Goal: Transaction & Acquisition: Book appointment/travel/reservation

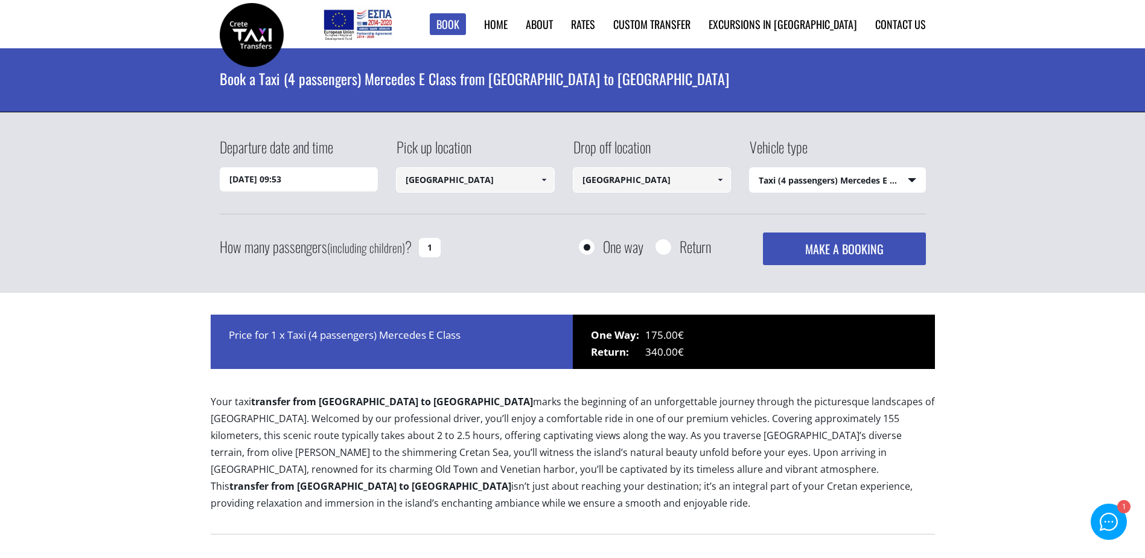
select select "540"
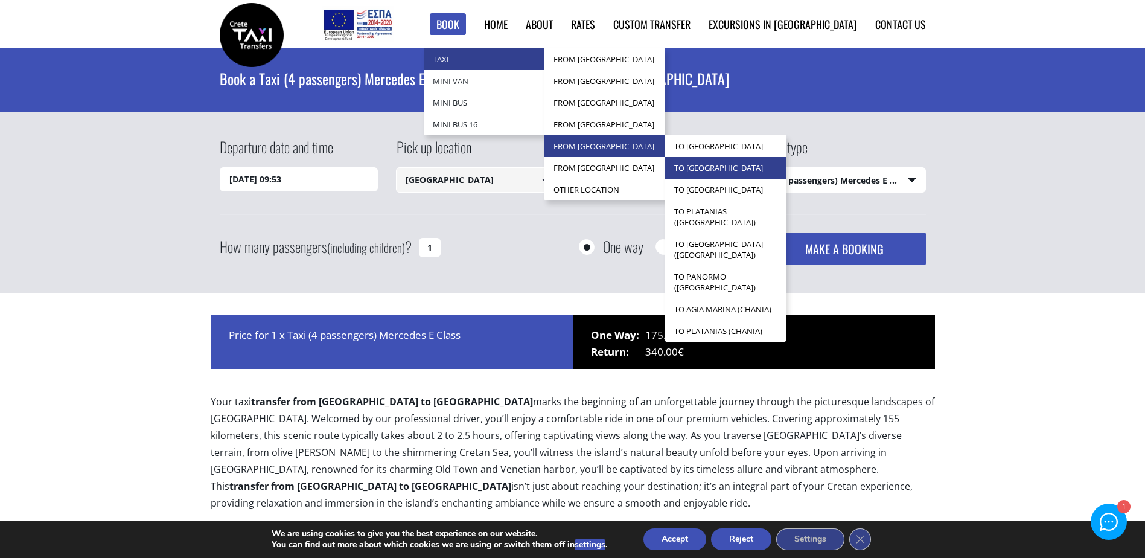
click at [760, 164] on link "to [GEOGRAPHIC_DATA]" at bounding box center [725, 168] width 121 height 22
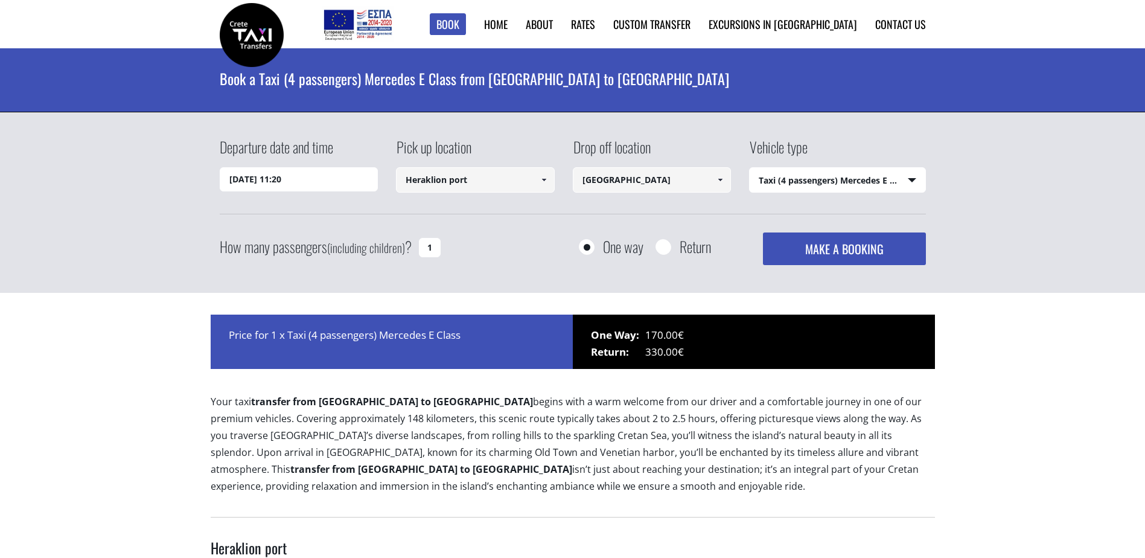
select select "540"
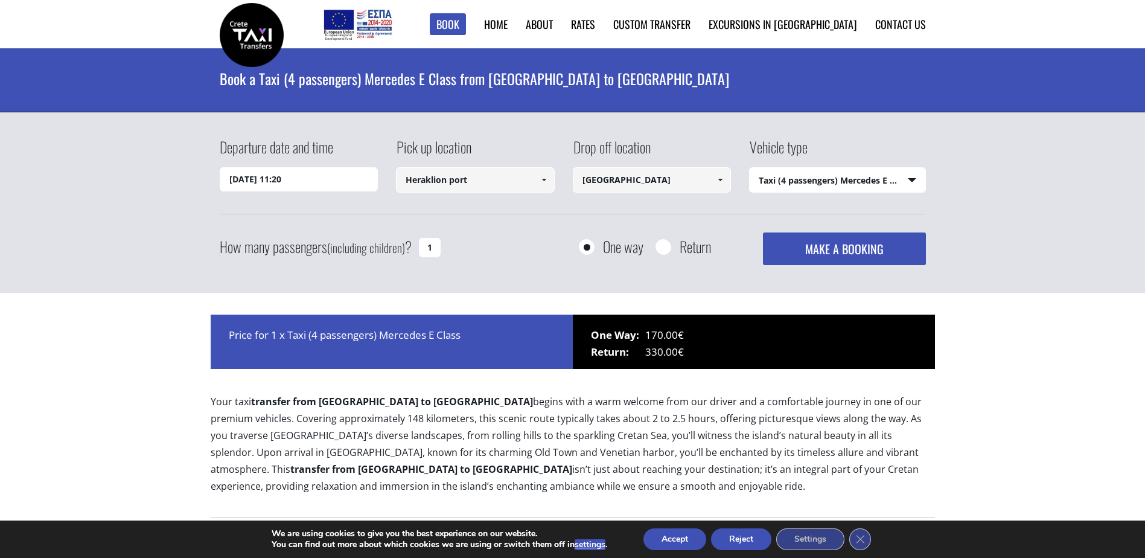
click at [911, 181] on select "Select vehicle type Taxi (4 passengers) Mercedes E Class Mini Van (7 passengers…" at bounding box center [837, 180] width 176 height 25
click at [666, 246] on input "Return" at bounding box center [662, 247] width 15 height 15
radio input "true"
type input "[GEOGRAPHIC_DATA]"
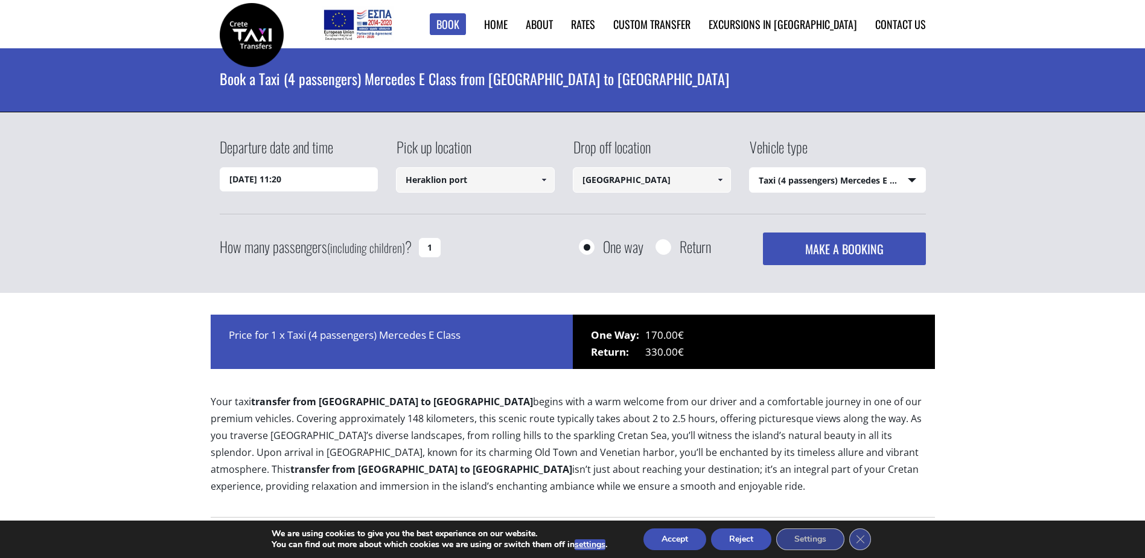
type input "Heraklion port"
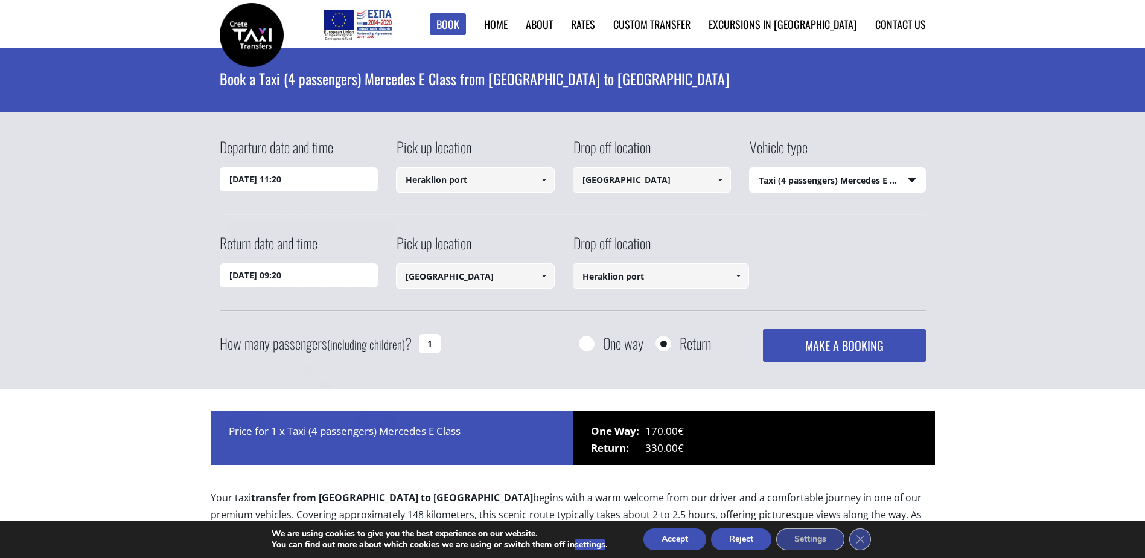
click at [297, 181] on input "15/09/2025 11:20" at bounding box center [299, 179] width 159 height 24
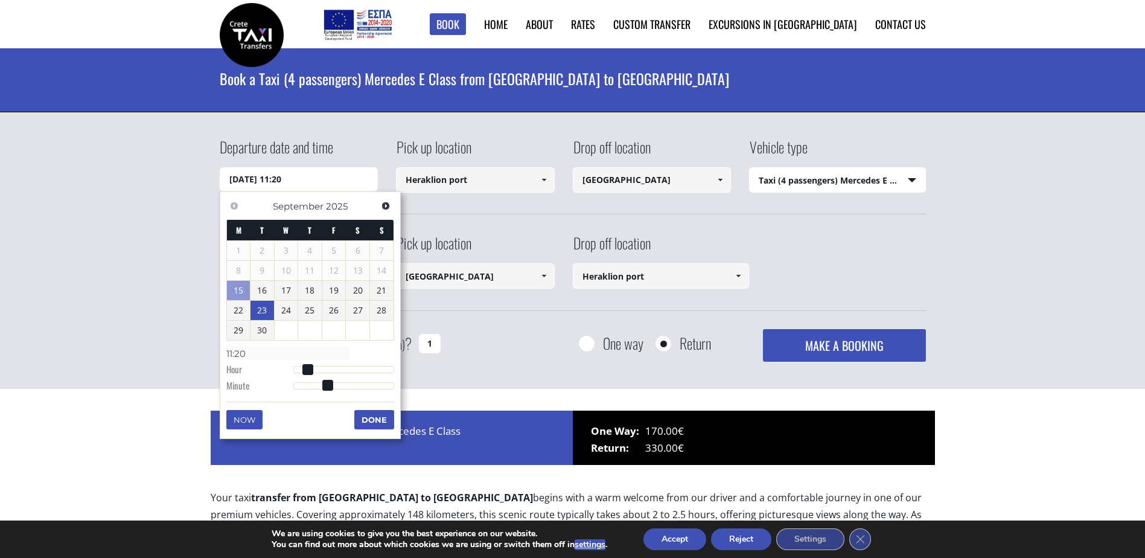
click at [264, 310] on link "23" at bounding box center [262, 309] width 24 height 19
type input "23/09/2025 01:00"
type input "01:00"
type input "23/09/2025 02:00"
type input "02:00"
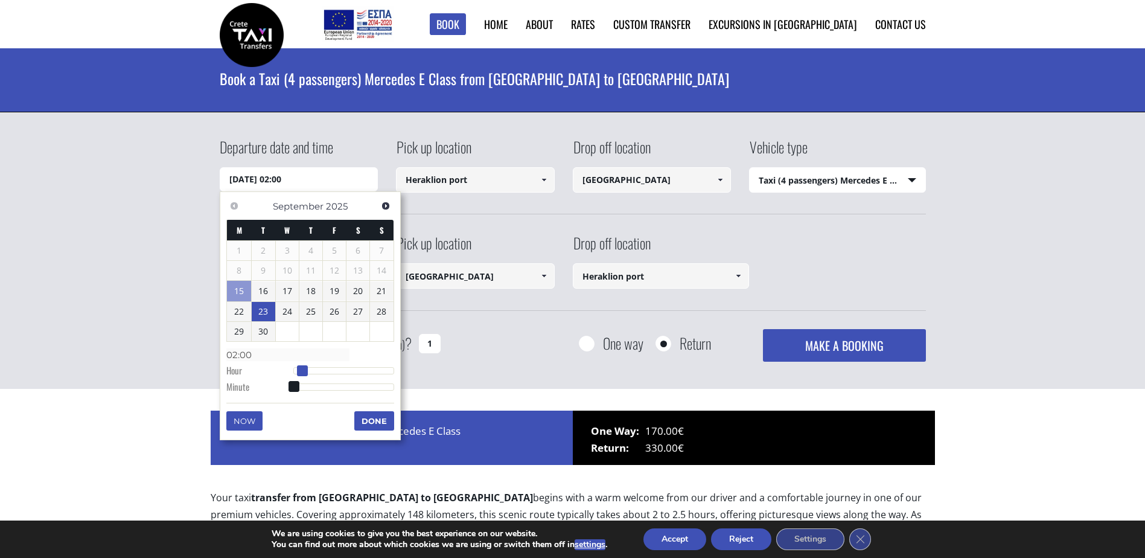
type input "23/09/2025 03:00"
type input "03:00"
type input "23/09/2025 04:00"
type input "04:00"
type input "23/09/2025 05:00"
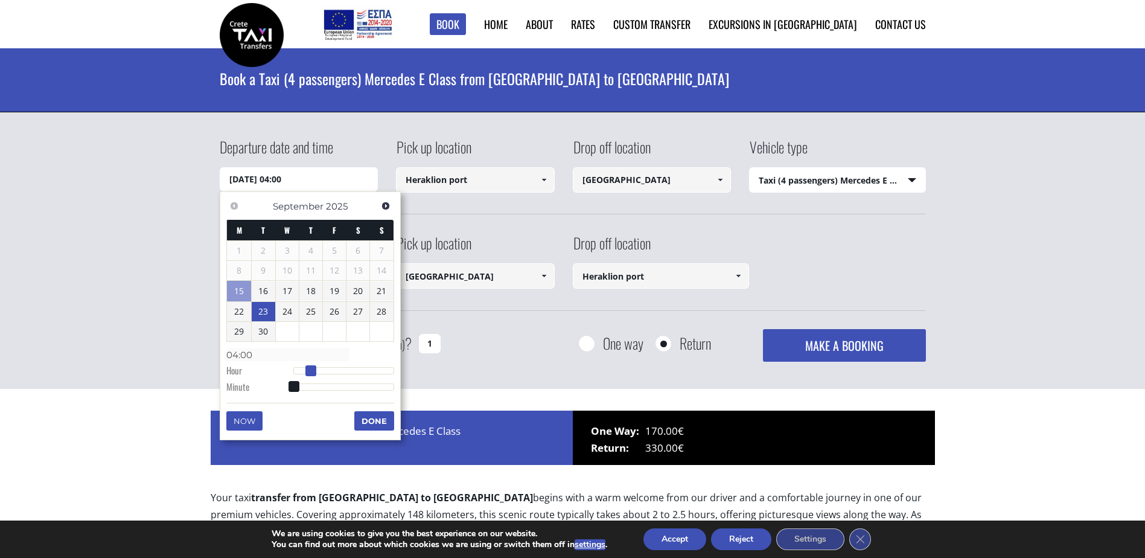
type input "05:00"
type input "23/09/2025 06:00"
type input "06:00"
type input "23/09/2025 07:00"
type input "07:00"
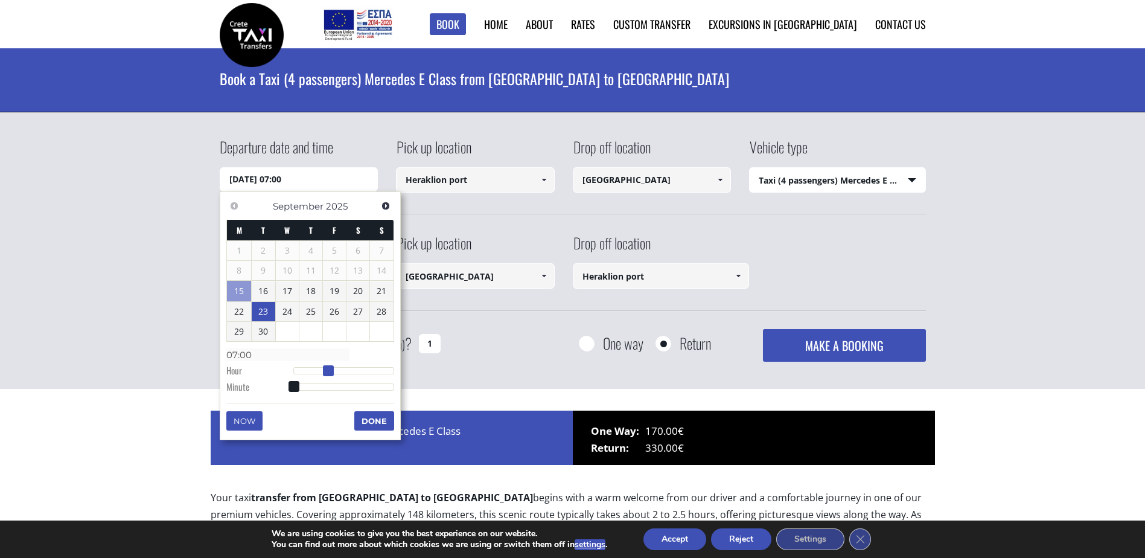
type input "23/09/2025 08:00"
type input "08:00"
drag, startPoint x: 295, startPoint y: 371, endPoint x: 328, endPoint y: 374, distance: 32.7
click at [328, 374] on span at bounding box center [328, 370] width 11 height 11
type input "23/09/2025 08:01"
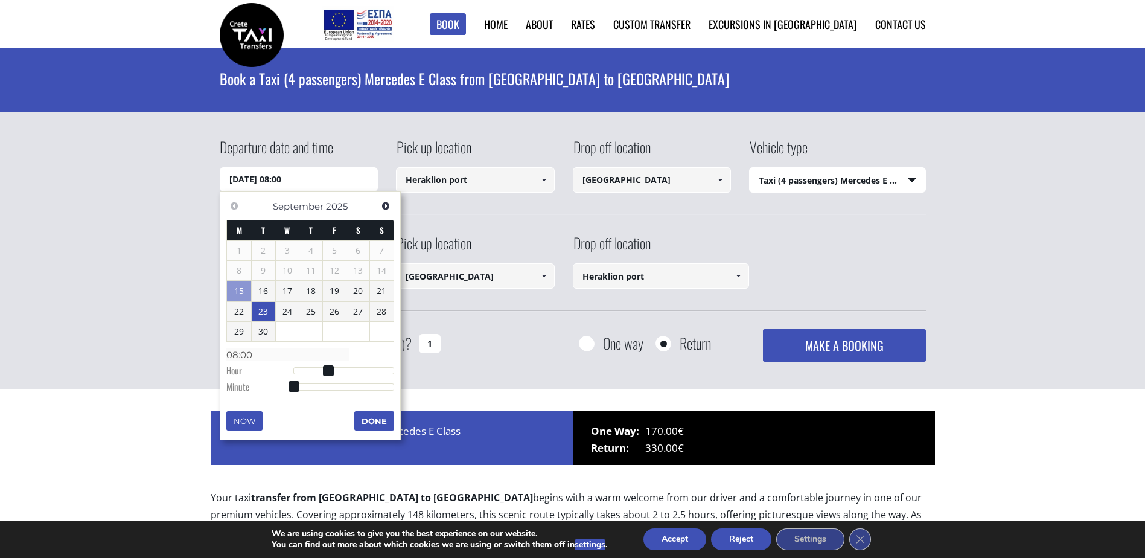
type input "08:01"
type input "23/09/2025 08:02"
type input "08:02"
type input "23/09/2025 08:03"
type input "08:03"
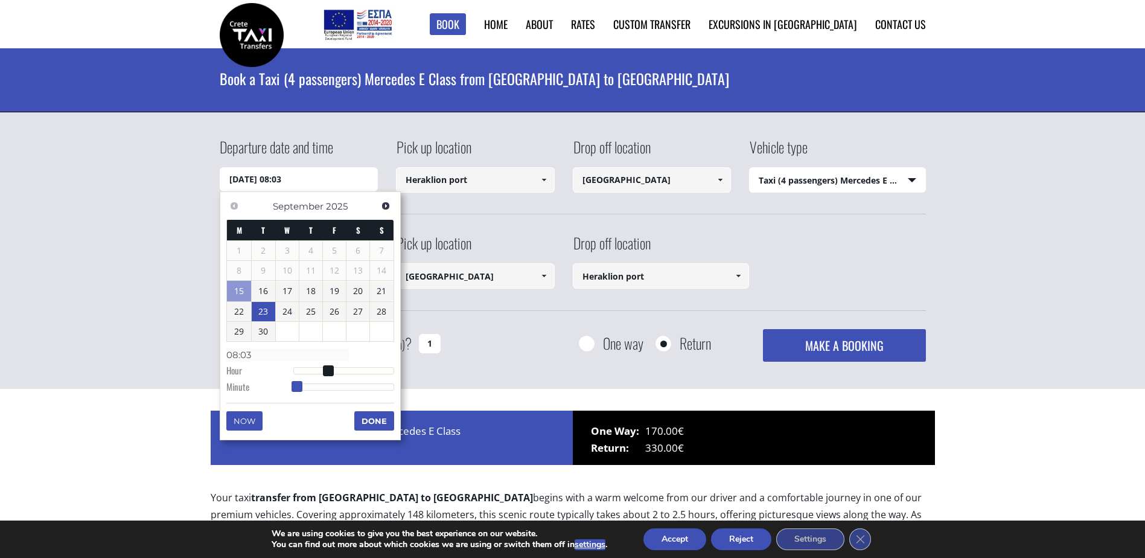
type input "23/09/2025 08:04"
type input "08:04"
type input "23/09/2025 08:05"
type input "08:05"
type input "23/09/2025 08:06"
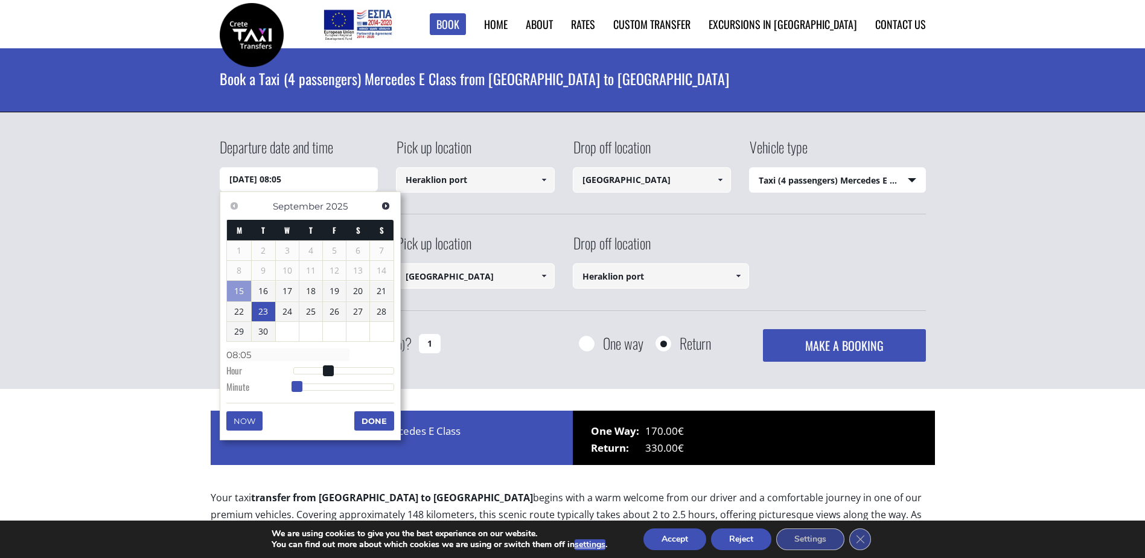
type input "08:06"
type input "23/09/2025 08:07"
type input "08:07"
type input "23/09/2025 08:08"
type input "08:08"
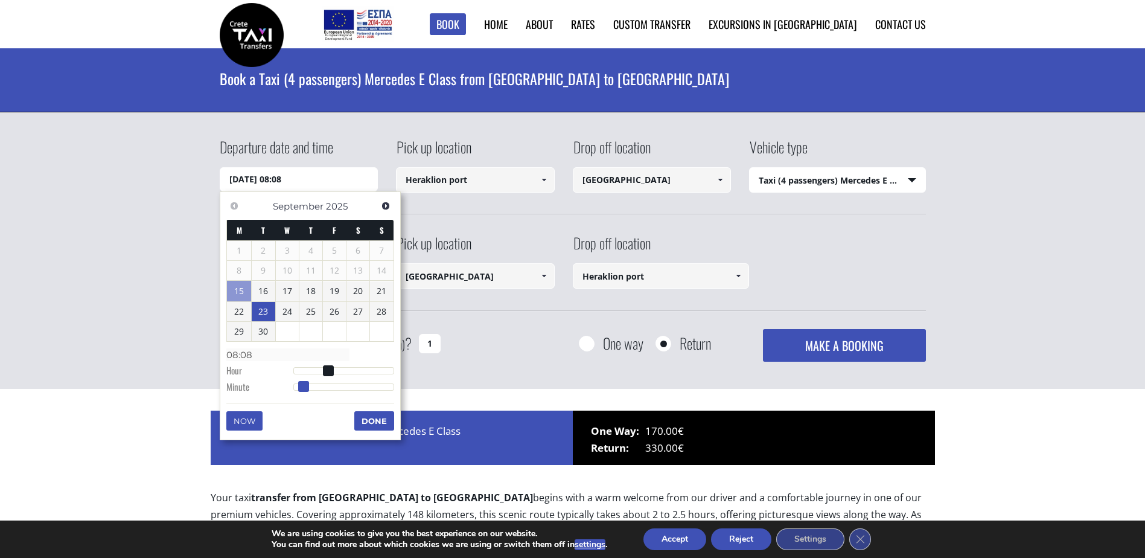
type input "23/09/2025 08:09"
type input "08:09"
type input "23/09/2025 08:10"
type input "08:10"
type input "23/09/2025 08:11"
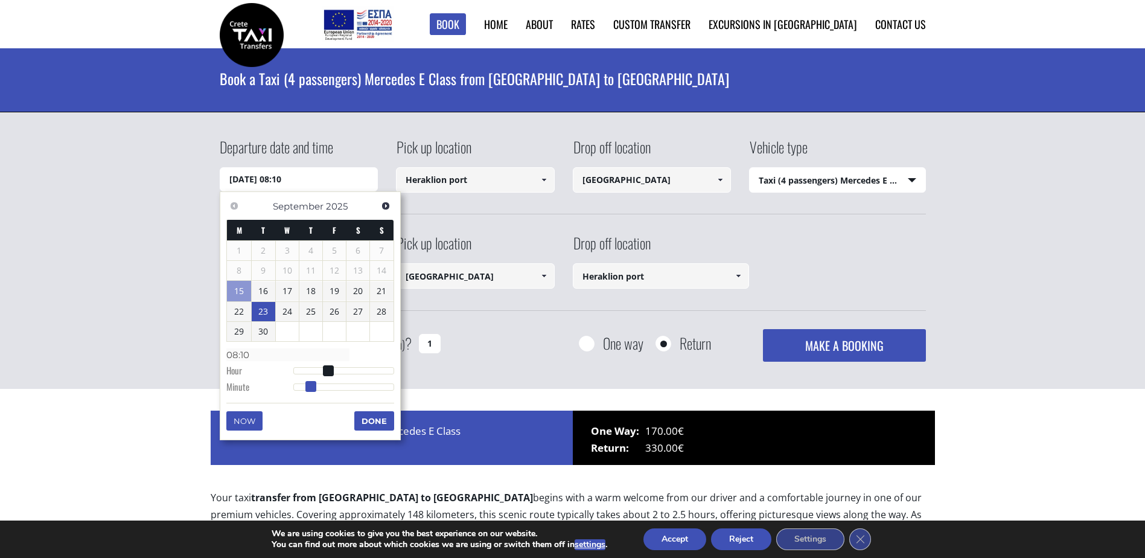
type input "08:11"
type input "23/09/2025 08:12"
type input "08:12"
type input "23/09/2025 08:13"
type input "08:13"
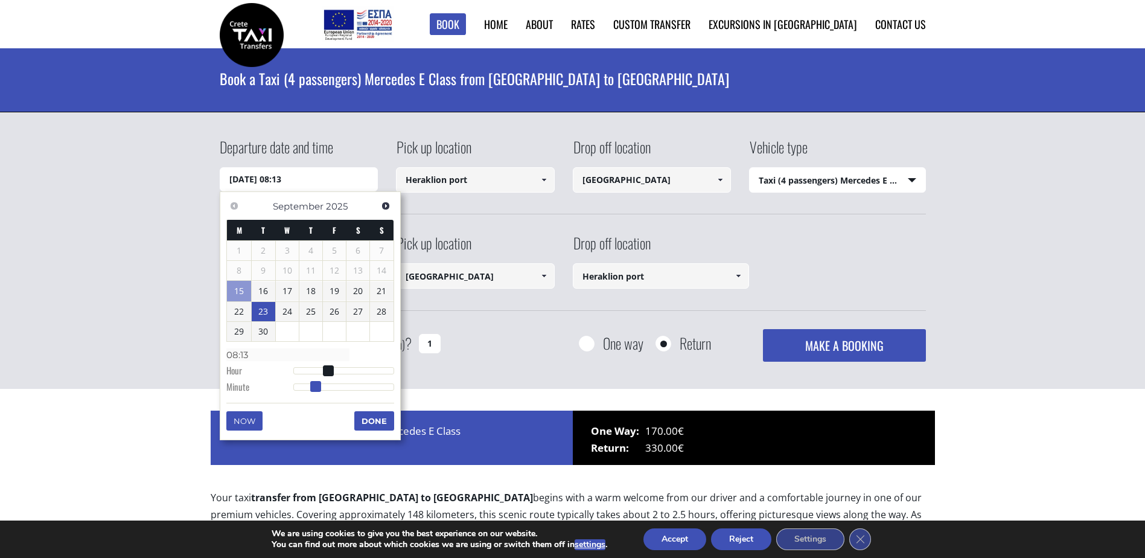
type input "23/09/2025 08:14"
type input "08:14"
type input "23/09/2025 08:15"
type input "08:15"
type input "23/09/2025 08:16"
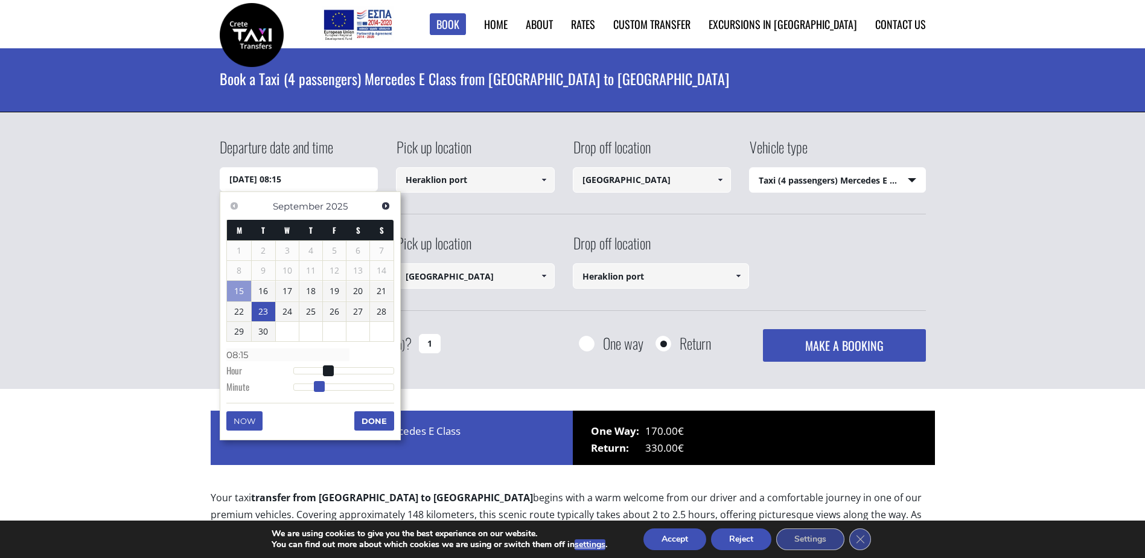
type input "08:16"
type input "23/09/2025 08:17"
type input "08:17"
type input "23/09/2025 08:18"
type input "08:18"
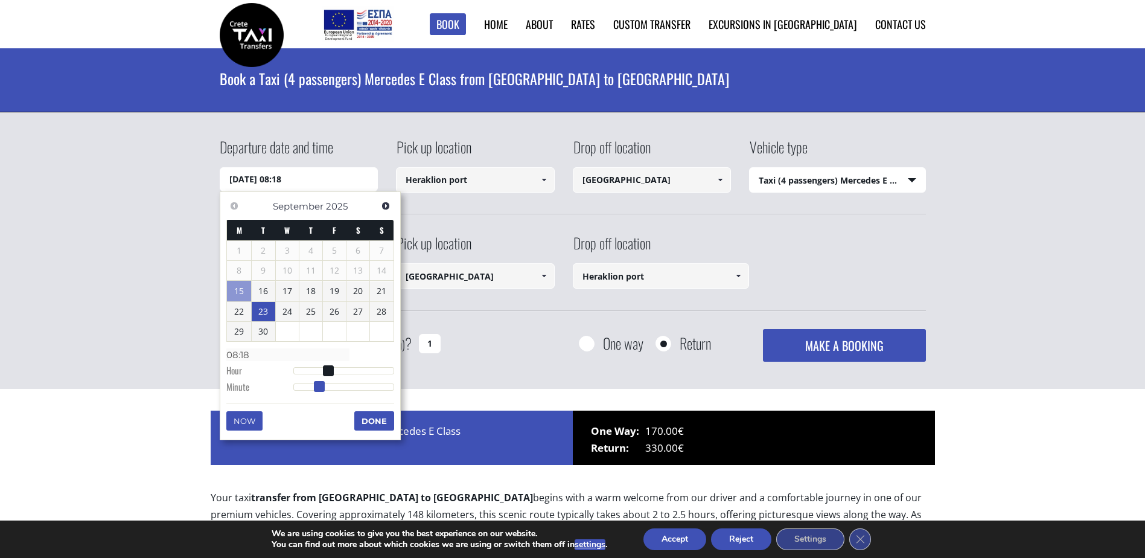
type input "23/09/2025 08:19"
type input "08:19"
type input "23/09/2025 08:20"
type input "08:20"
type input "23/09/2025 08:21"
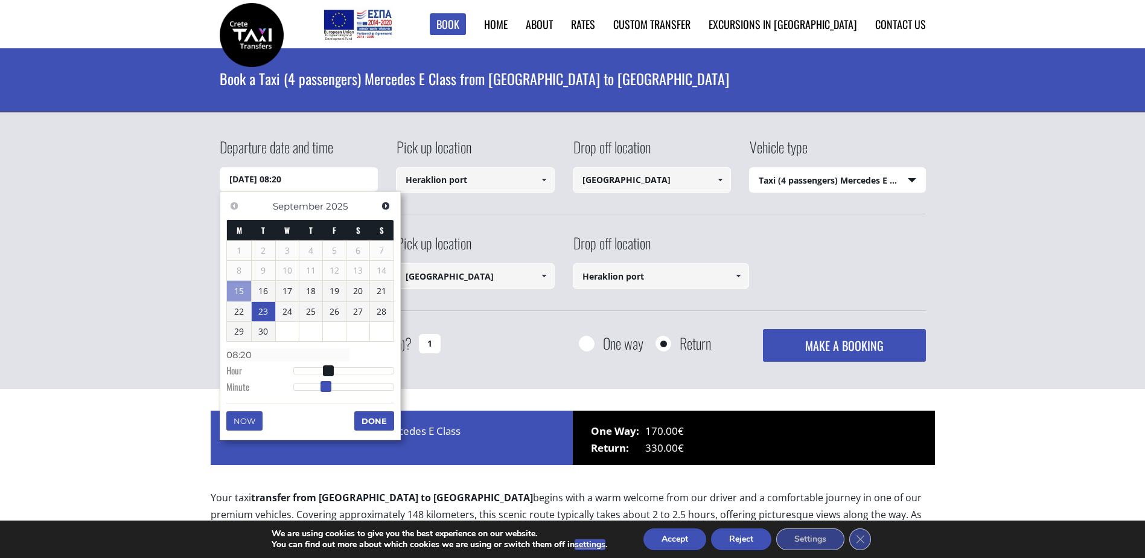
type input "08:21"
type input "23/09/2025 08:22"
type input "08:22"
type input "23/09/2025 08:23"
type input "08:23"
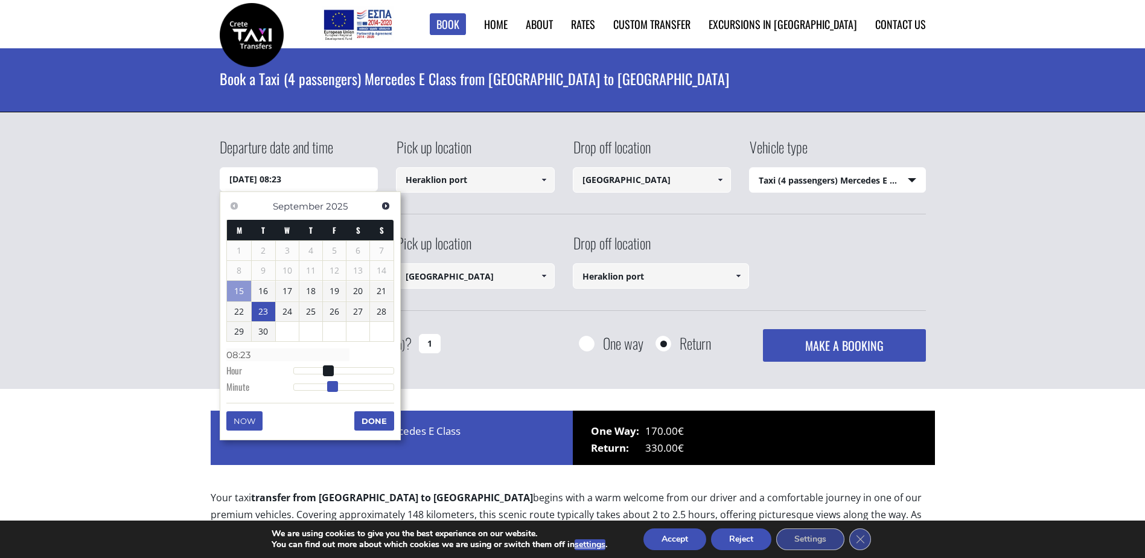
type input "23/09/2025 08:24"
type input "08:24"
type input "23/09/2025 08:25"
type input "08:25"
type input "23/09/2025 08:24"
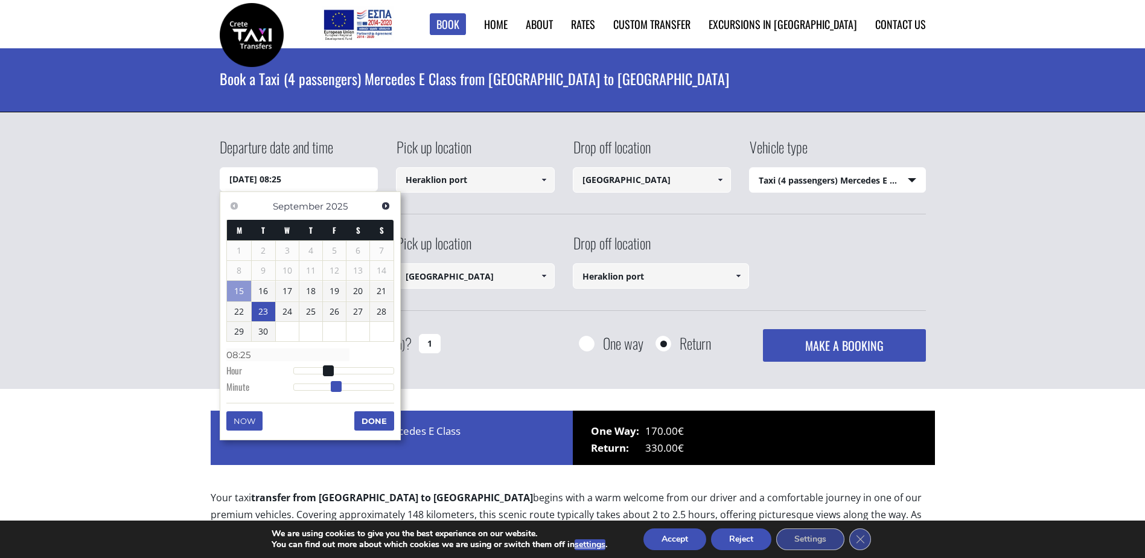
type input "08:24"
type input "23/09/2025 08:23"
type input "08:23"
type input "23/09/2025 08:22"
type input "08:22"
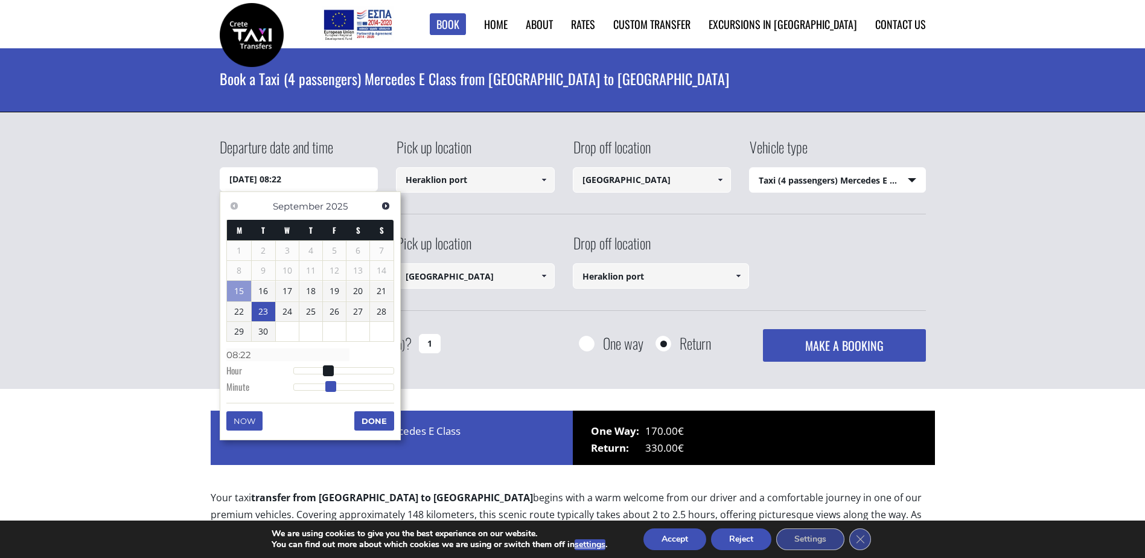
type input "23/09/2025 08:21"
type input "08:21"
type input "23/09/2025 08:20"
type input "08:20"
type input "23/09/2025 08:19"
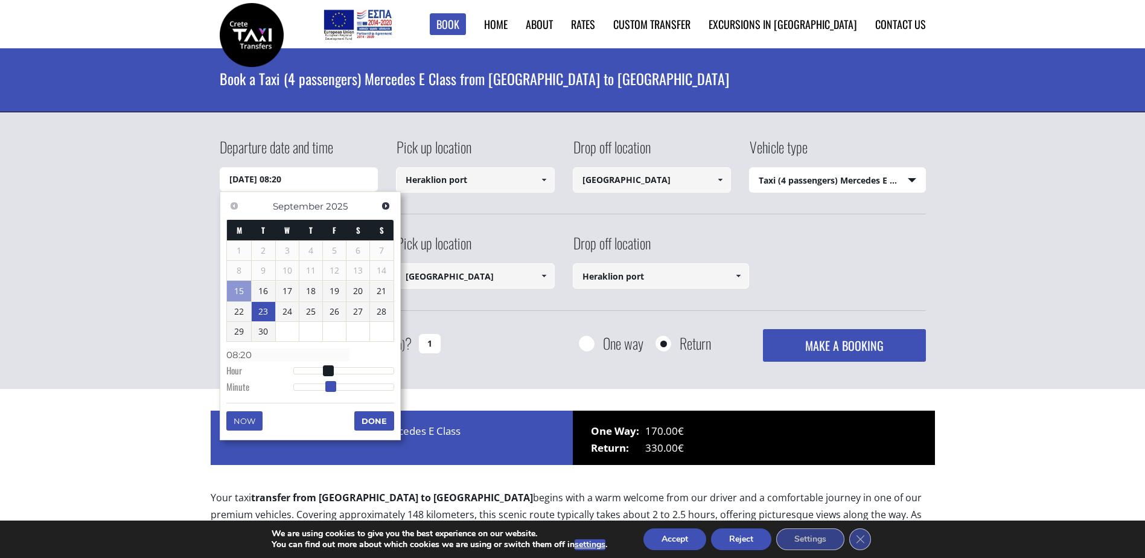
type input "08:19"
type input "23/09/2025 08:18"
type input "08:18"
type input "23/09/2025 08:17"
type input "08:17"
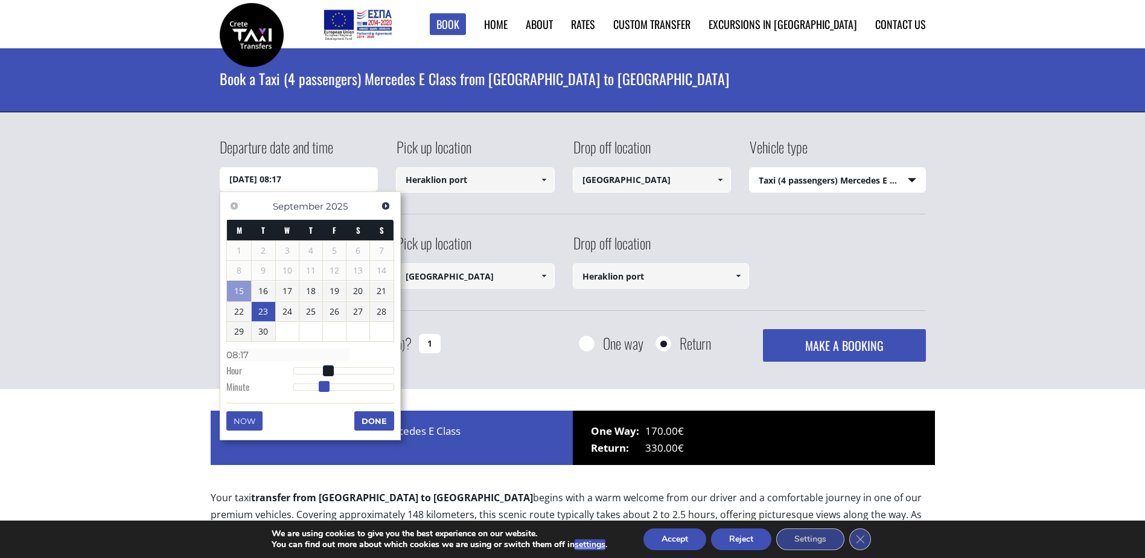
type input "23/09/2025 08:16"
type input "08:16"
type input "23/09/2025 08:15"
type input "08:15"
type input "23/09/2025 08:14"
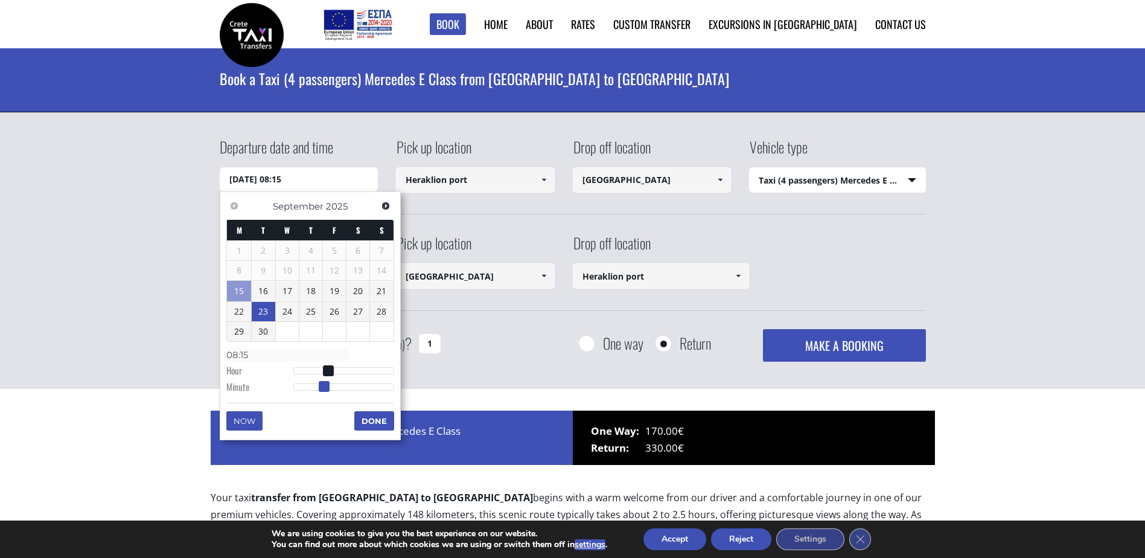
type input "08:14"
type input "23/09/2025 08:13"
type input "08:13"
type input "23/09/2025 08:12"
type input "08:12"
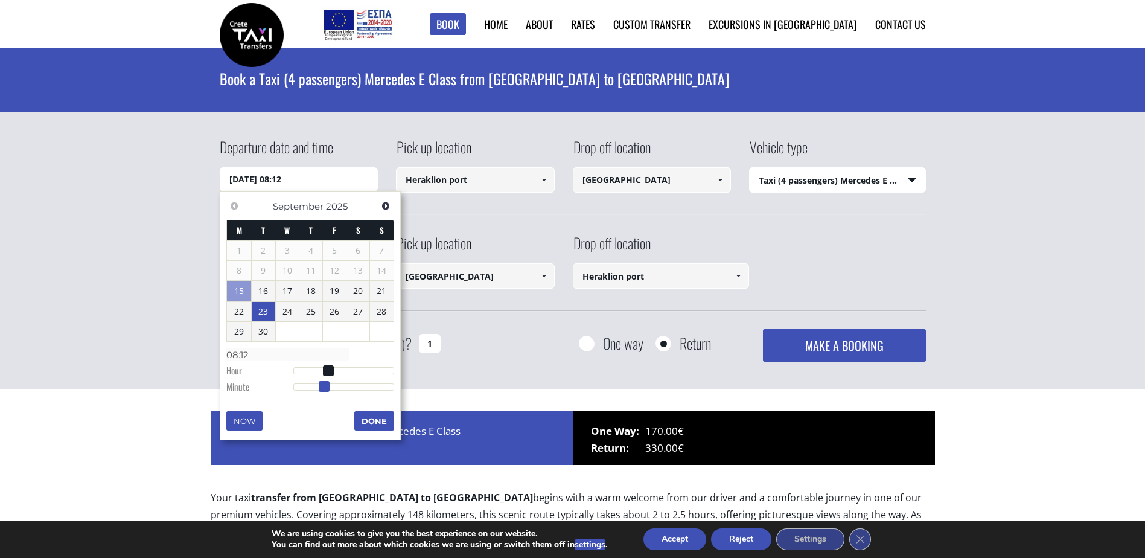
type input "23/09/2025 08:11"
type input "08:11"
type input "23/09/2025 08:10"
type input "08:10"
type input "23/09/2025 08:09"
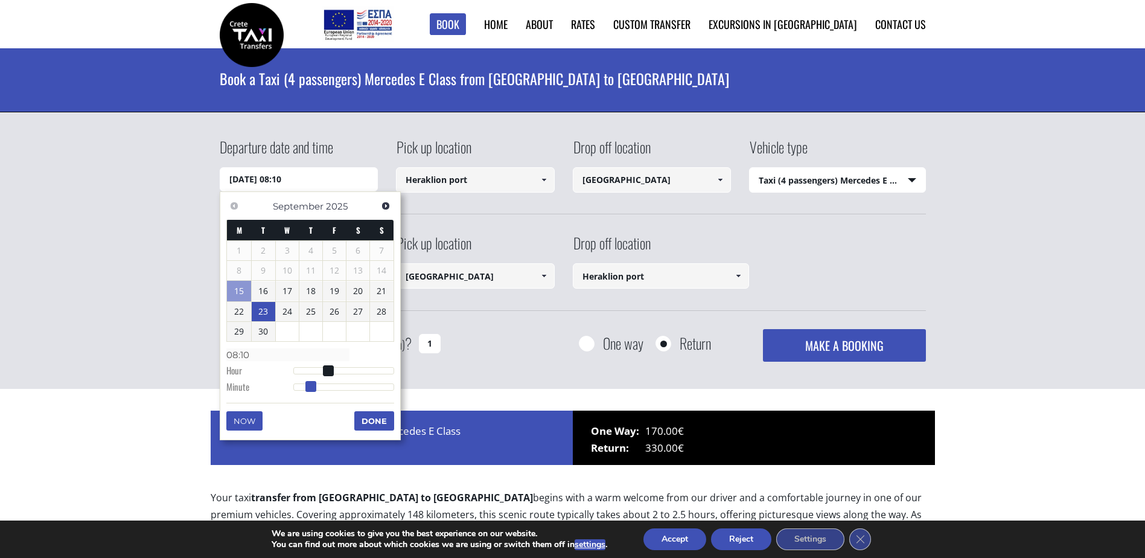
type input "08:09"
type input "23/09/2025 08:07"
type input "08:07"
type input "23/09/2025 08:06"
type input "08:06"
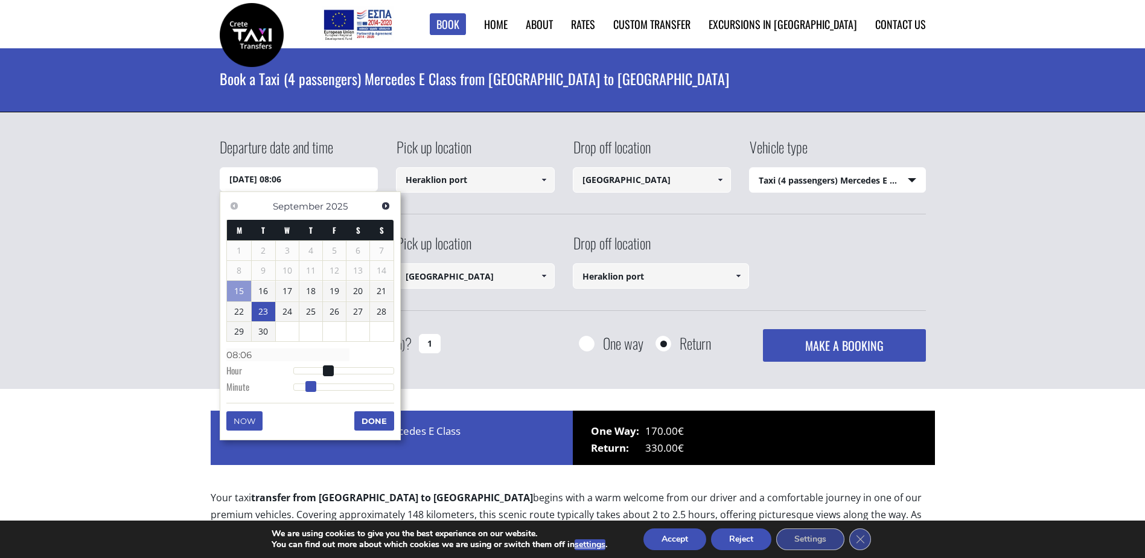
type input "23/09/2025 08:04"
type input "08:04"
type input "23/09/2025 08:02"
type input "08:02"
type input "23/09/2025 08:00"
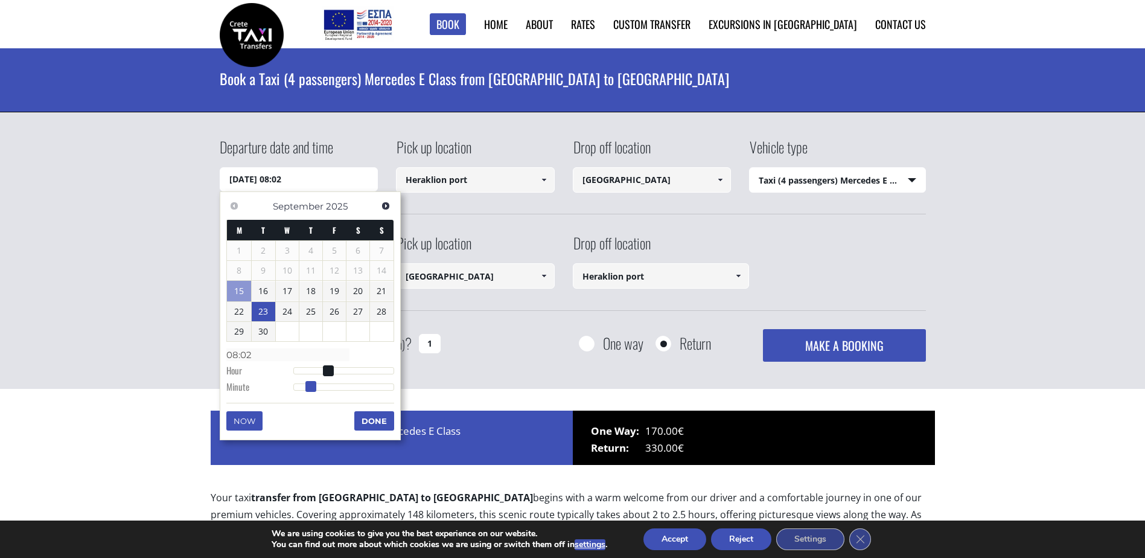
type input "08:00"
click at [290, 387] on span at bounding box center [293, 386] width 11 height 11
click at [369, 421] on button "Done" at bounding box center [374, 420] width 40 height 19
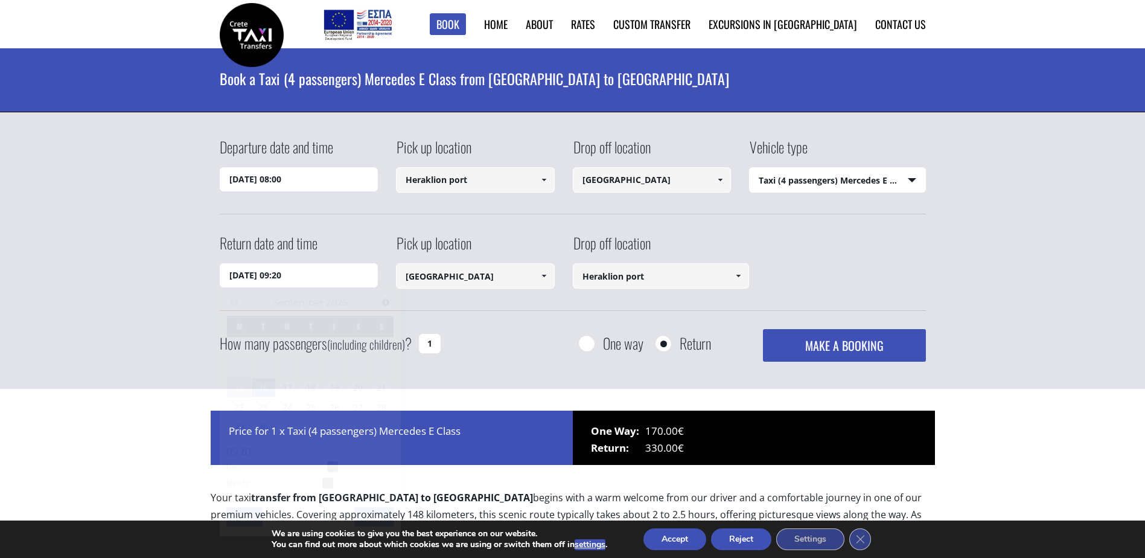
click at [272, 276] on input "16/09/2025 09:20" at bounding box center [299, 275] width 159 height 24
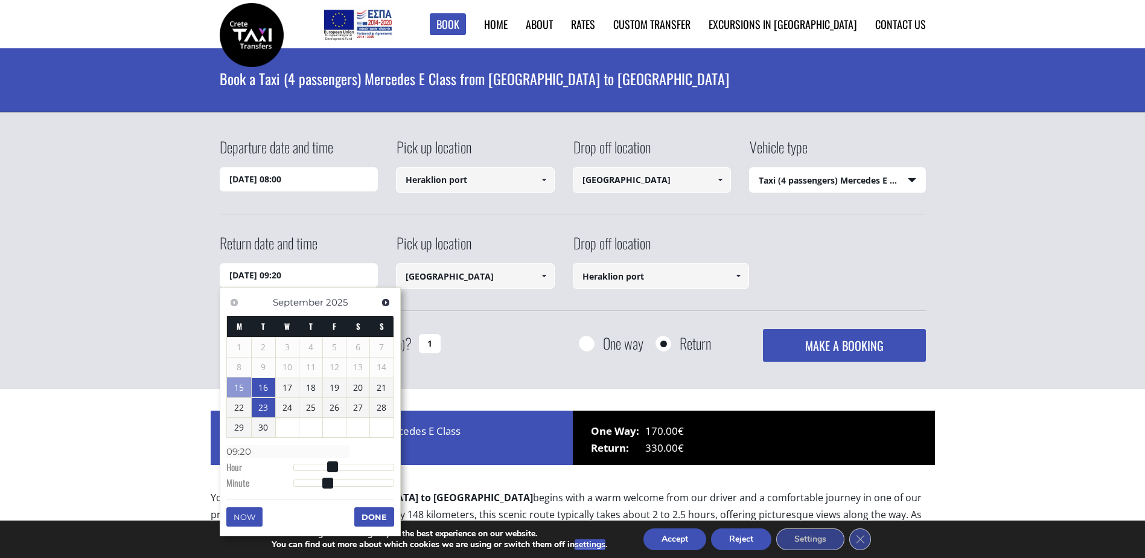
click at [261, 402] on link "23" at bounding box center [263, 407] width 23 height 19
type input "23/09/2025 10:20"
type input "10:20"
type input "23/09/2025 11:20"
type input "11:20"
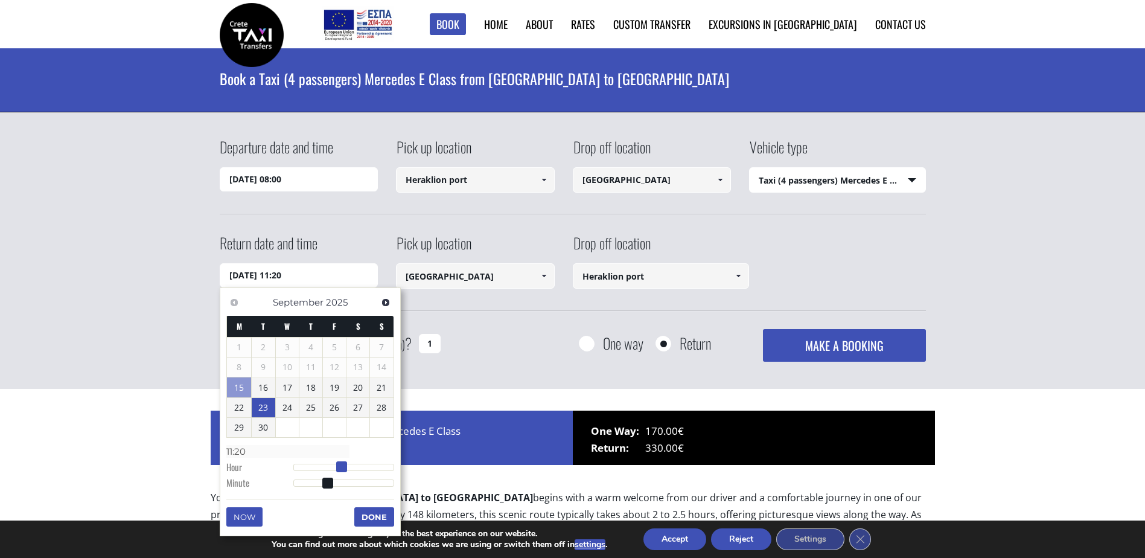
type input "23/09/2025 12:20"
type input "12:20"
type input "23/09/2025 13:20"
type input "13:20"
type input "23/09/2025 14:20"
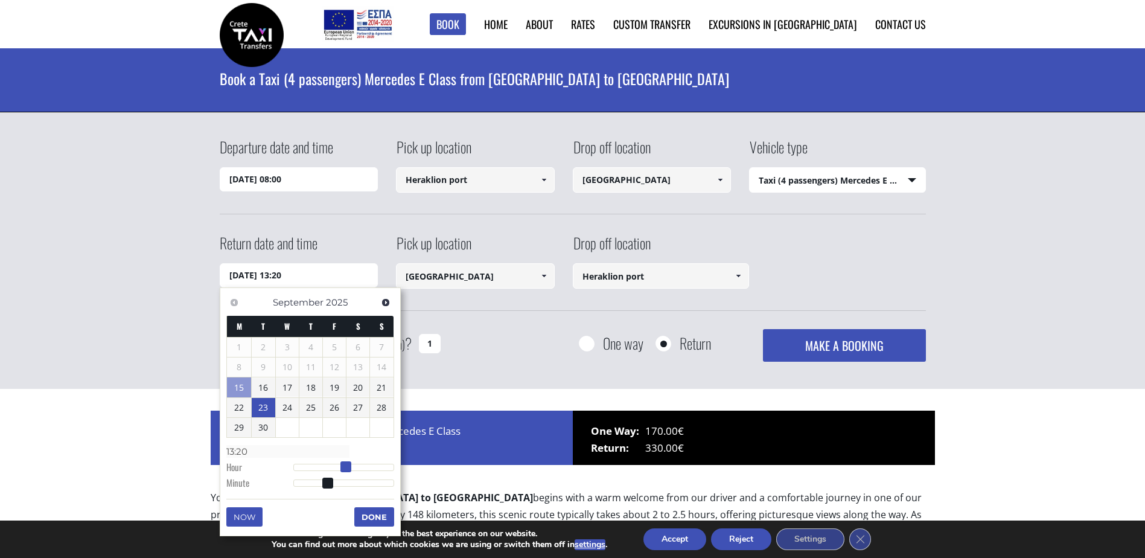
type input "14:20"
type input "23/09/2025 15:20"
type input "15:20"
type input "23/09/2025 14:20"
type input "14:20"
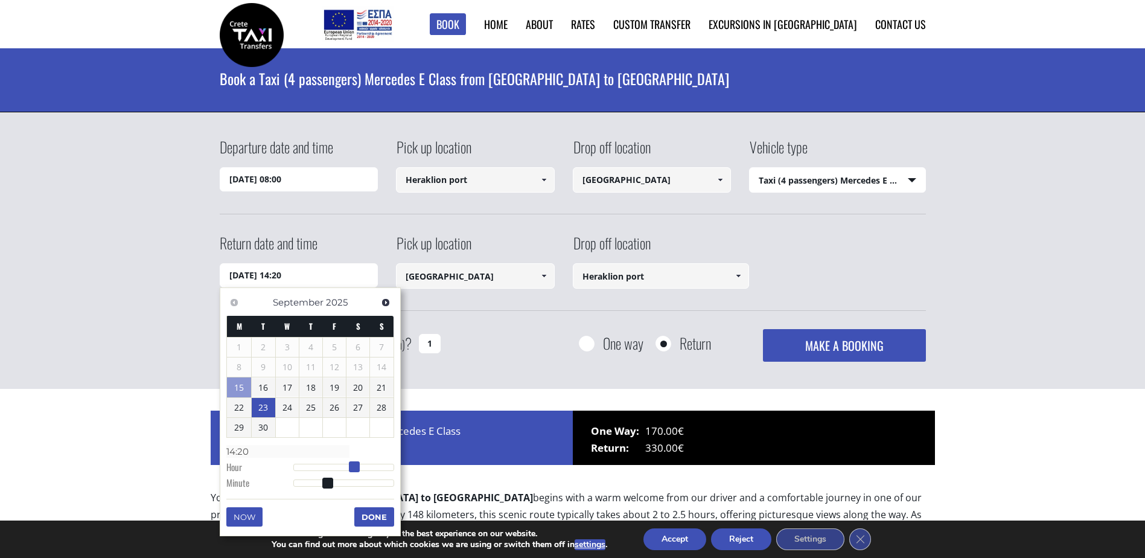
type input "23/09/2025 15:20"
type input "15:20"
drag, startPoint x: 333, startPoint y: 465, endPoint x: 357, endPoint y: 467, distance: 24.3
click at [357, 467] on span at bounding box center [358, 466] width 11 height 11
type input "23/09/2025 15:19"
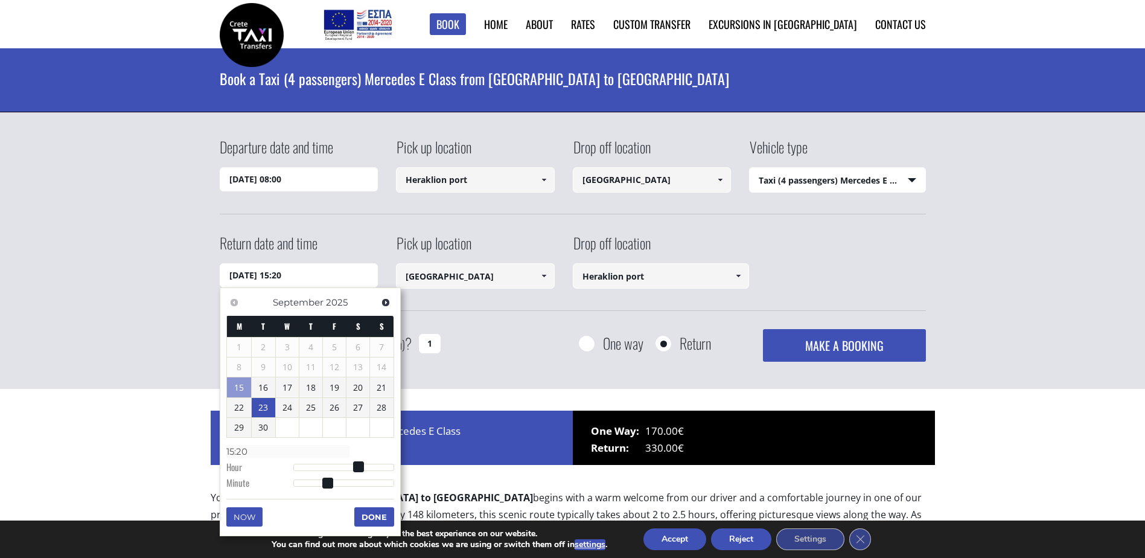
type input "15:19"
type input "23/09/2025 15:18"
type input "15:18"
type input "23/09/2025 15:17"
type input "15:17"
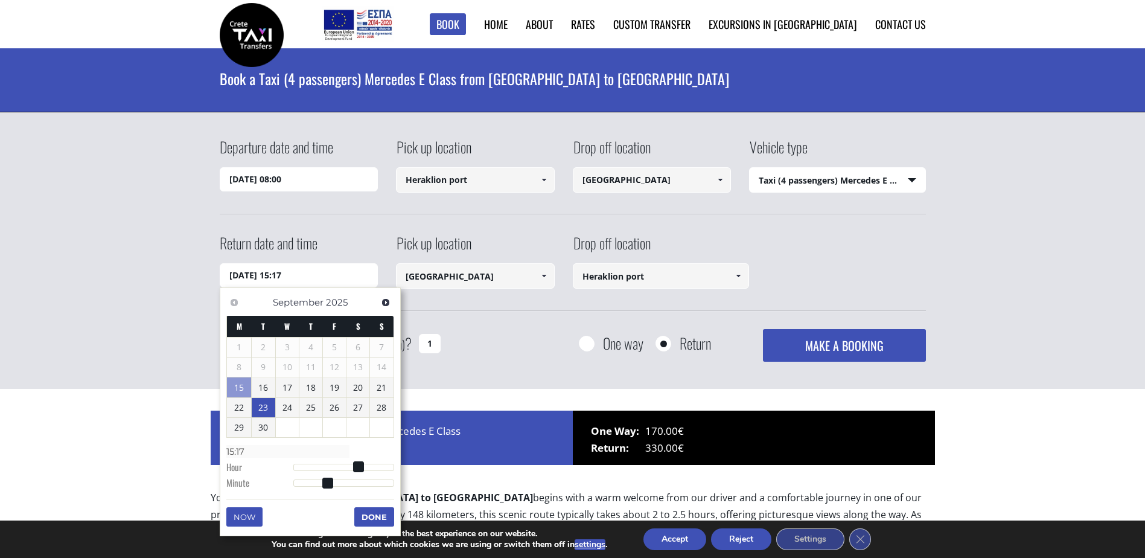
type input "23/09/2025 15:16"
type input "15:16"
type input "23/09/2025 15:13"
type input "15:13"
type input "23/09/2025 15:11"
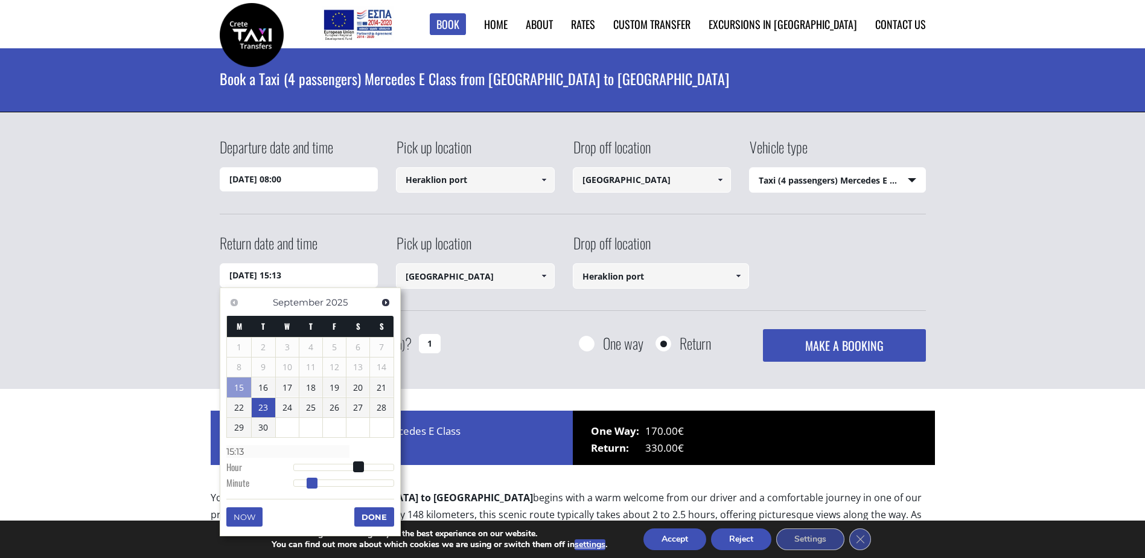
type input "15:11"
type input "23/09/2025 15:09"
type input "15:09"
type input "23/09/2025 15:08"
type input "15:08"
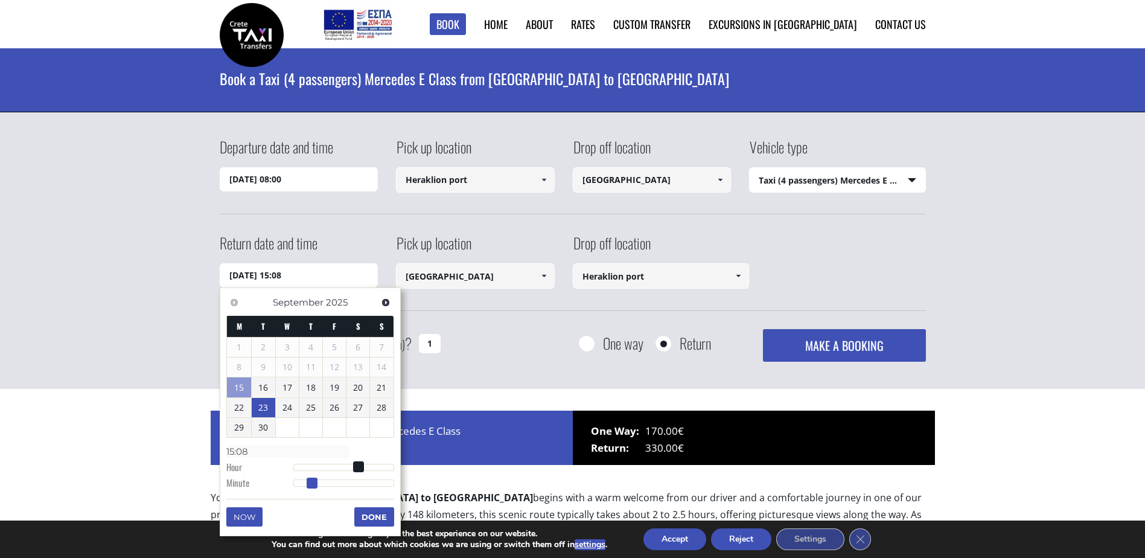
type input "23/09/2025 15:07"
type input "15:07"
type input "23/09/2025 15:06"
type input "15:06"
type input "23/09/2025 15:05"
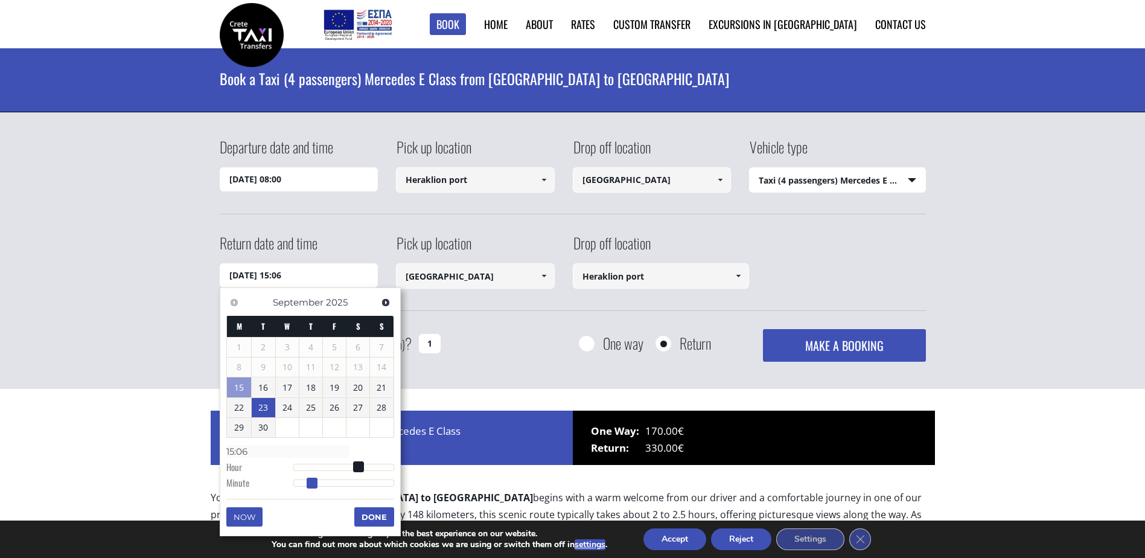
type input "15:05"
type input "23/09/2025 15:04"
type input "15:04"
type input "23/09/2025 15:03"
type input "15:03"
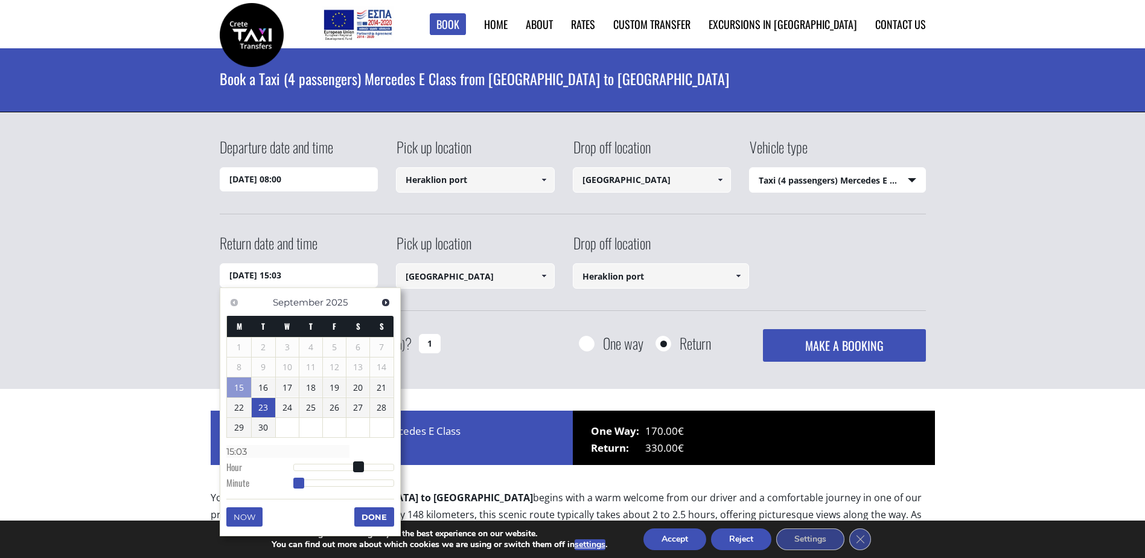
type input "23/09/2025 15:02"
type input "15:02"
type input "23/09/2025 15:01"
type input "15:01"
type input "23/09/2025 15:00"
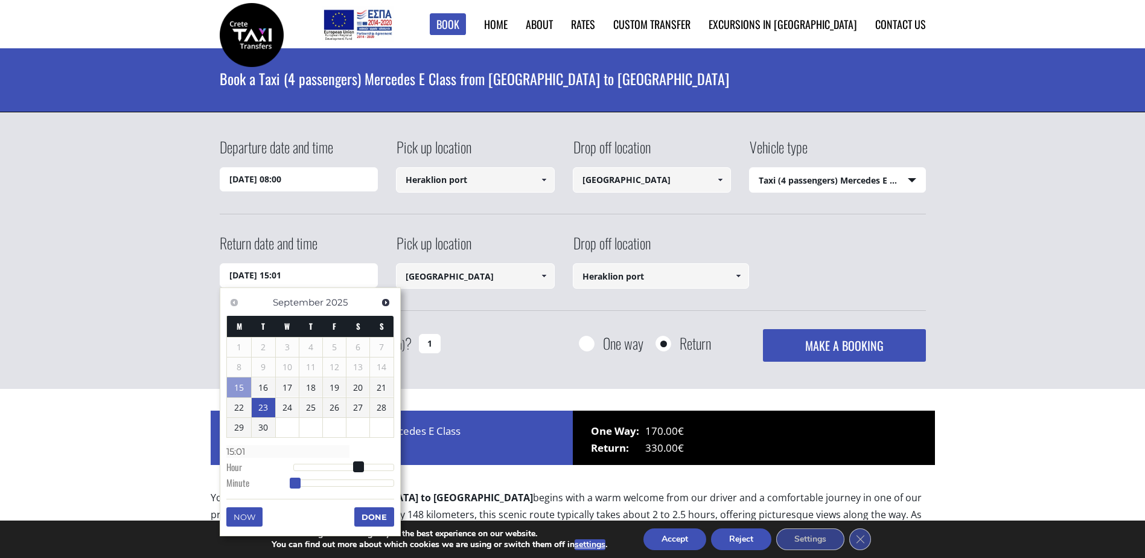
type input "15:00"
drag, startPoint x: 326, startPoint y: 480, endPoint x: 283, endPoint y: 479, distance: 43.5
click at [283, 479] on dl "Time 15:00 Hour Minute Second Millisecond Microsecond Time Zone -1200 -1100 -10…" at bounding box center [310, 466] width 168 height 51
click at [375, 512] on button "Done" at bounding box center [374, 516] width 40 height 19
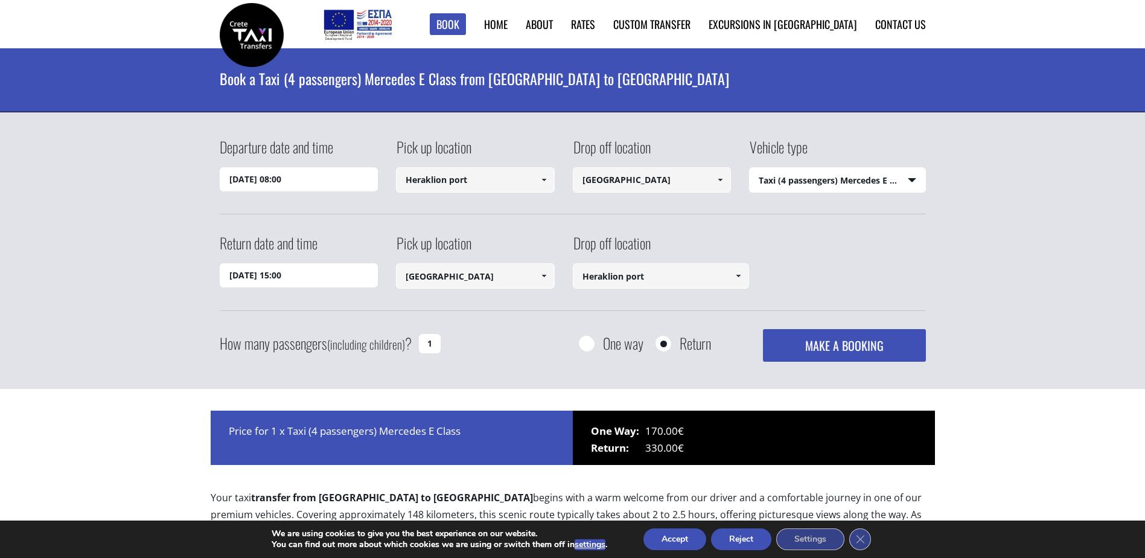
click at [832, 340] on button "MAKE A BOOKING" at bounding box center [844, 345] width 162 height 33
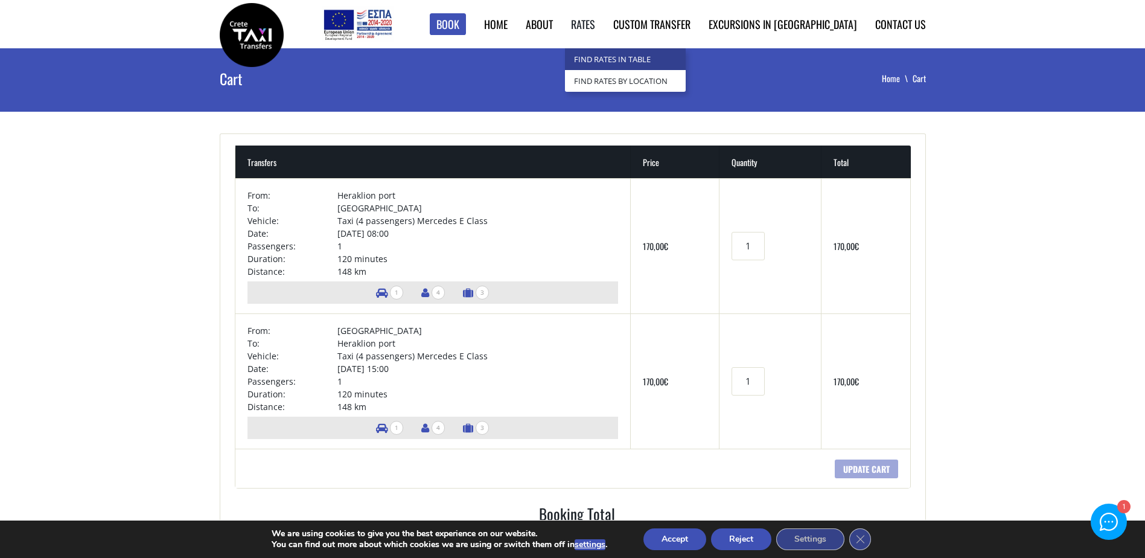
click at [645, 59] on link "Find Rates in Table" at bounding box center [625, 59] width 121 height 22
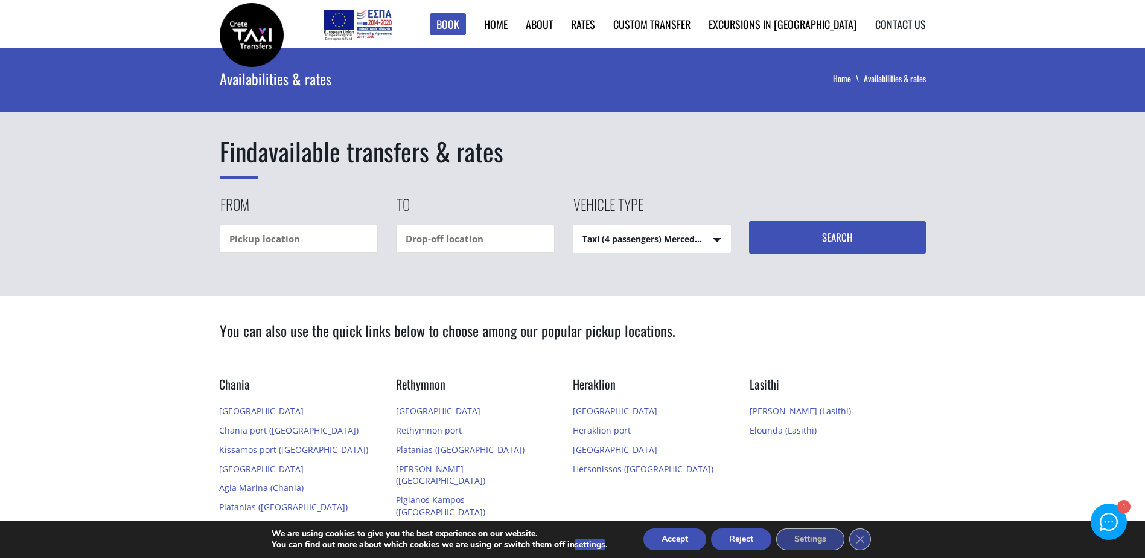
click at [895, 24] on link "Contact us" at bounding box center [900, 24] width 51 height 16
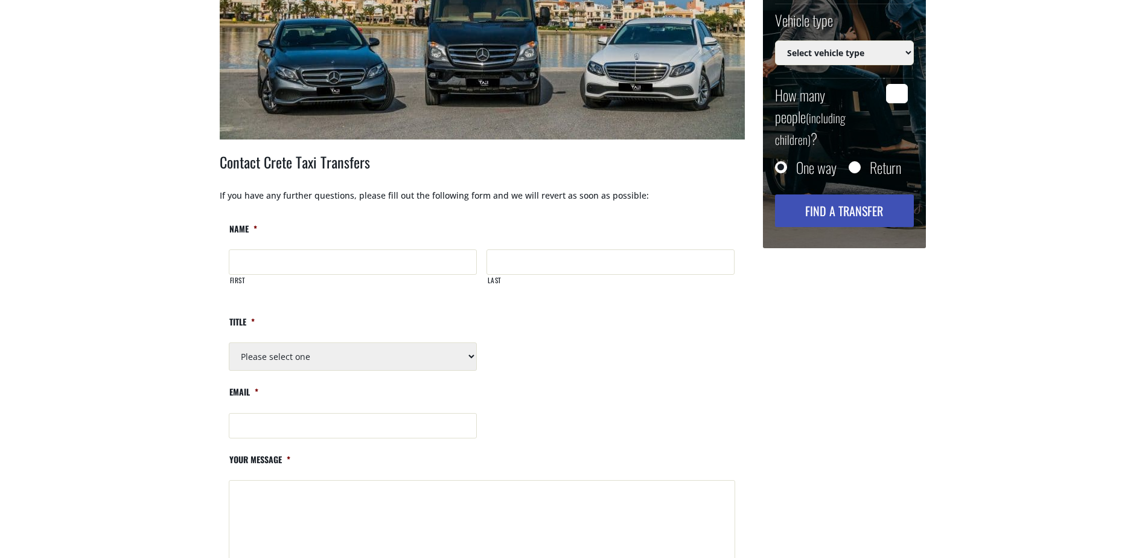
scroll to position [362, 0]
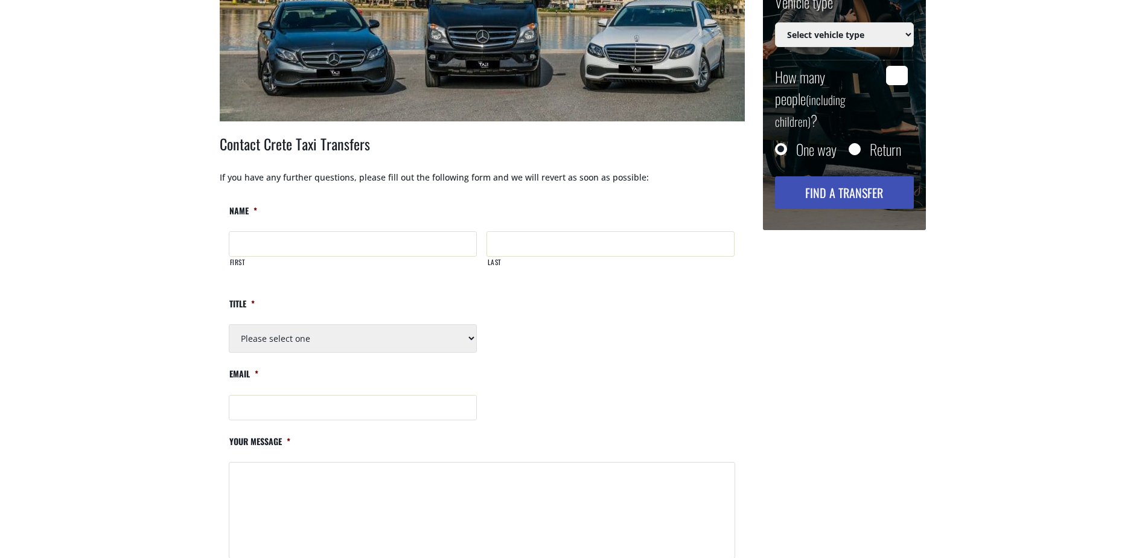
type input "[DATE] 09:32"
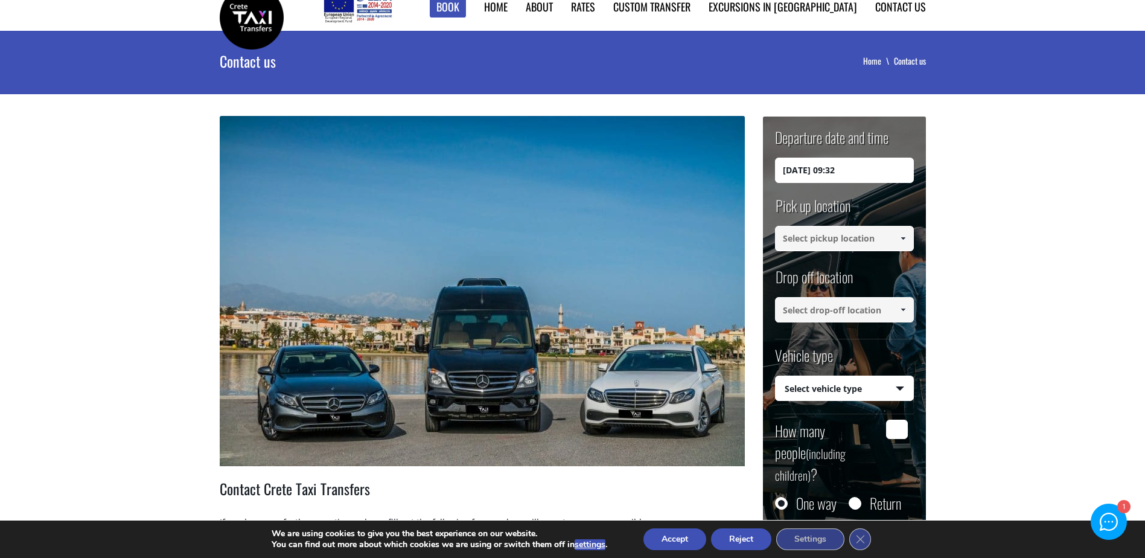
scroll to position [0, 0]
